Goal: Information Seeking & Learning: Learn about a topic

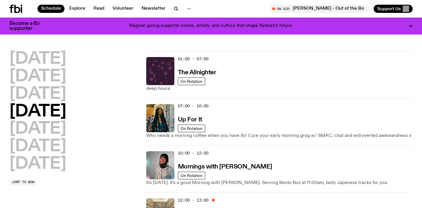
scroll to position [57, 0]
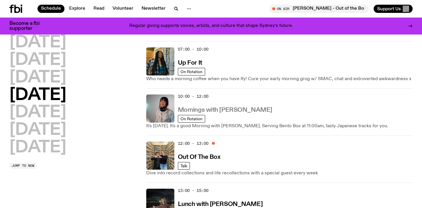
click at [213, 111] on h3 "Mornings with [PERSON_NAME]" at bounding box center [225, 110] width 94 height 6
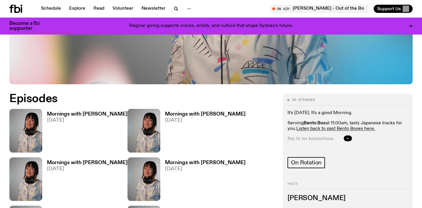
scroll to position [260, 0]
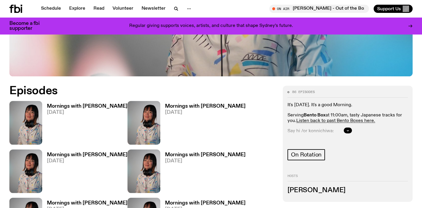
click at [66, 104] on h3 "Mornings with [PERSON_NAME]" at bounding box center [87, 106] width 81 height 5
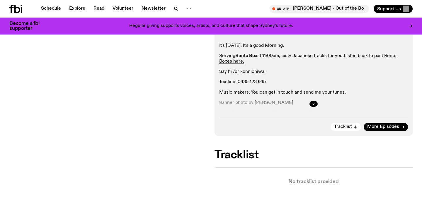
scroll to position [138, 0]
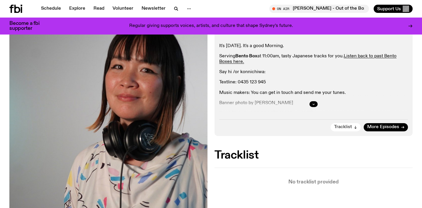
click at [345, 125] on span "Tracklist" at bounding box center [343, 127] width 18 height 4
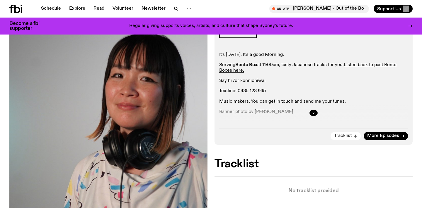
scroll to position [128, 0]
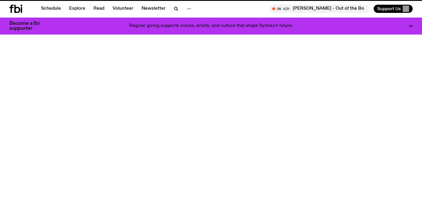
scroll to position [241, 0]
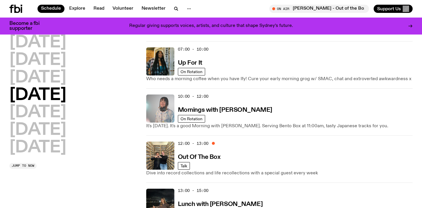
scroll to position [91, 0]
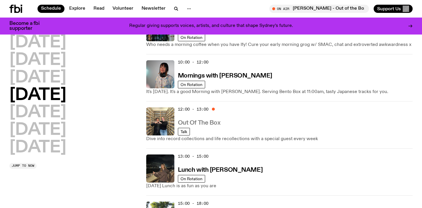
click at [213, 121] on h3 "Out Of The Box" at bounding box center [199, 123] width 43 height 6
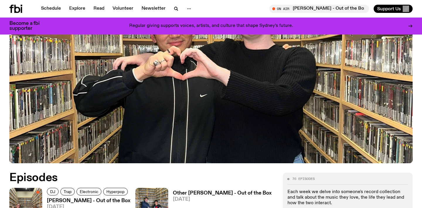
scroll to position [258, 0]
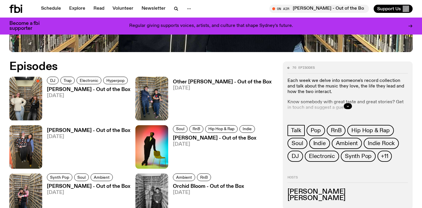
click at [93, 89] on h3 "[PERSON_NAME] - Out of the Box" at bounding box center [89, 89] width 84 height 5
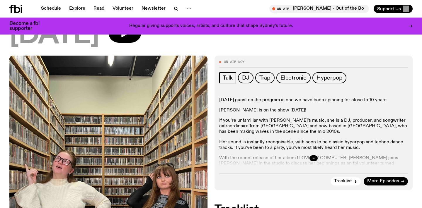
scroll to position [84, 0]
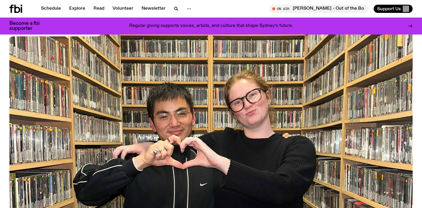
scroll to position [57, 0]
